Goal: Information Seeking & Learning: Learn about a topic

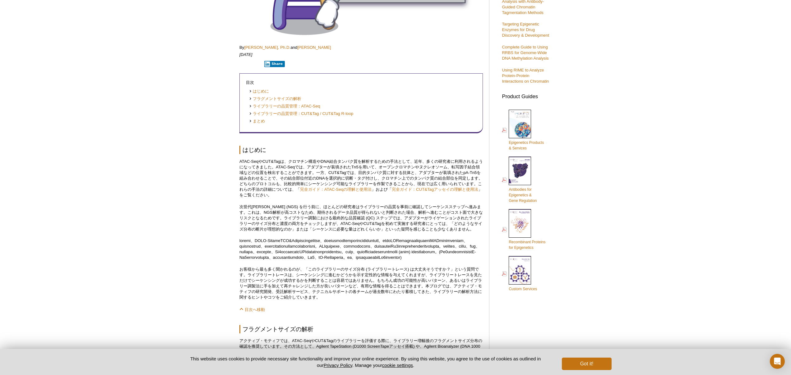
scroll to position [217, 0]
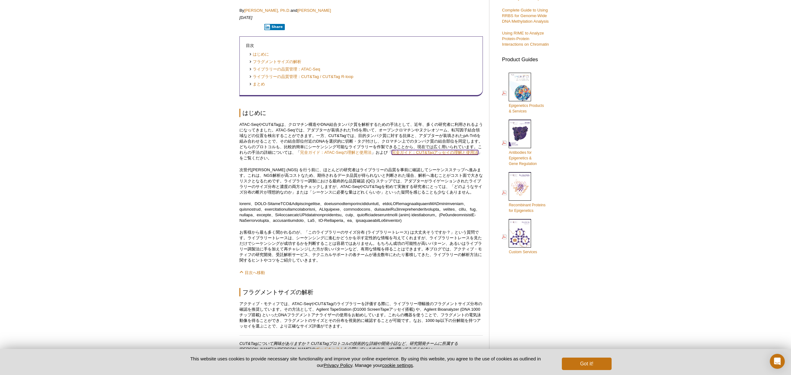
click at [462, 151] on link "完全ガイド：CUT&Tagアッセイの理解と使用法" at bounding box center [435, 152] width 86 height 5
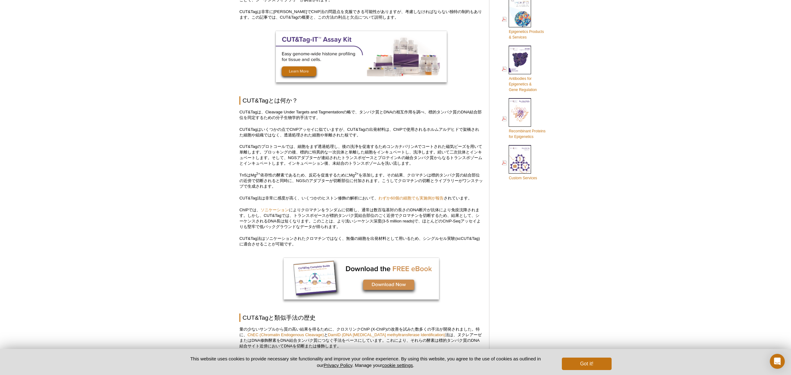
scroll to position [330, 0]
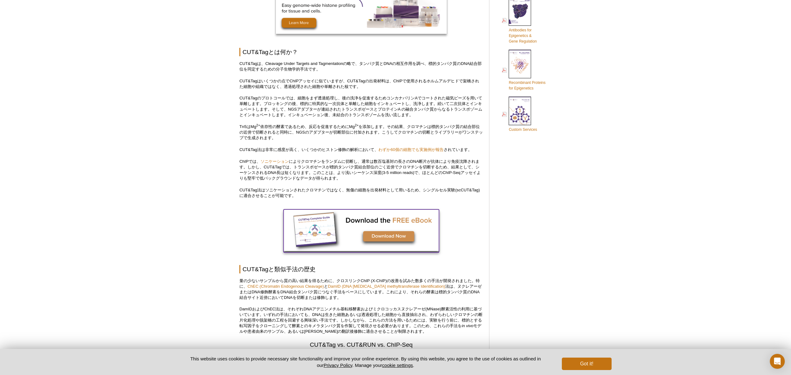
click at [382, 235] on img at bounding box center [360, 230] width 155 height 42
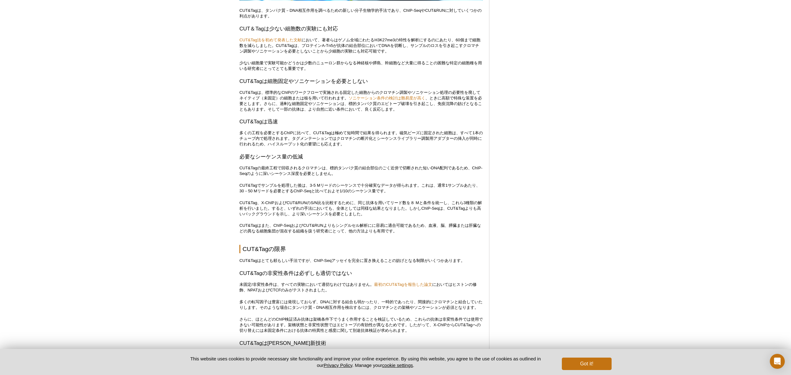
scroll to position [1823, 0]
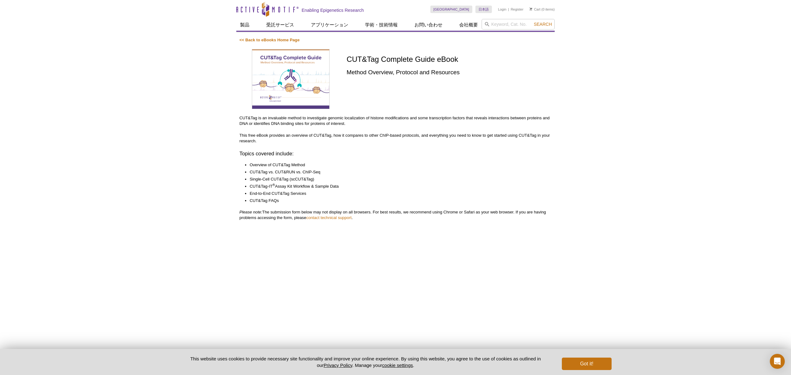
click at [383, 157] on h3 "Topics covered include:" at bounding box center [395, 153] width 312 height 7
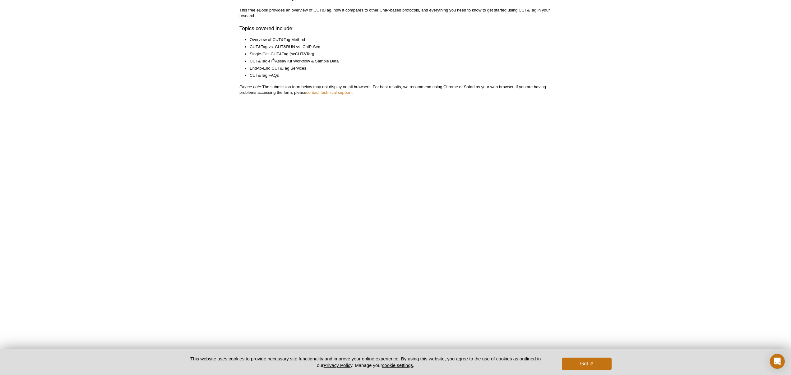
scroll to position [132, 0]
